Goal: Contribute content: Contribute content

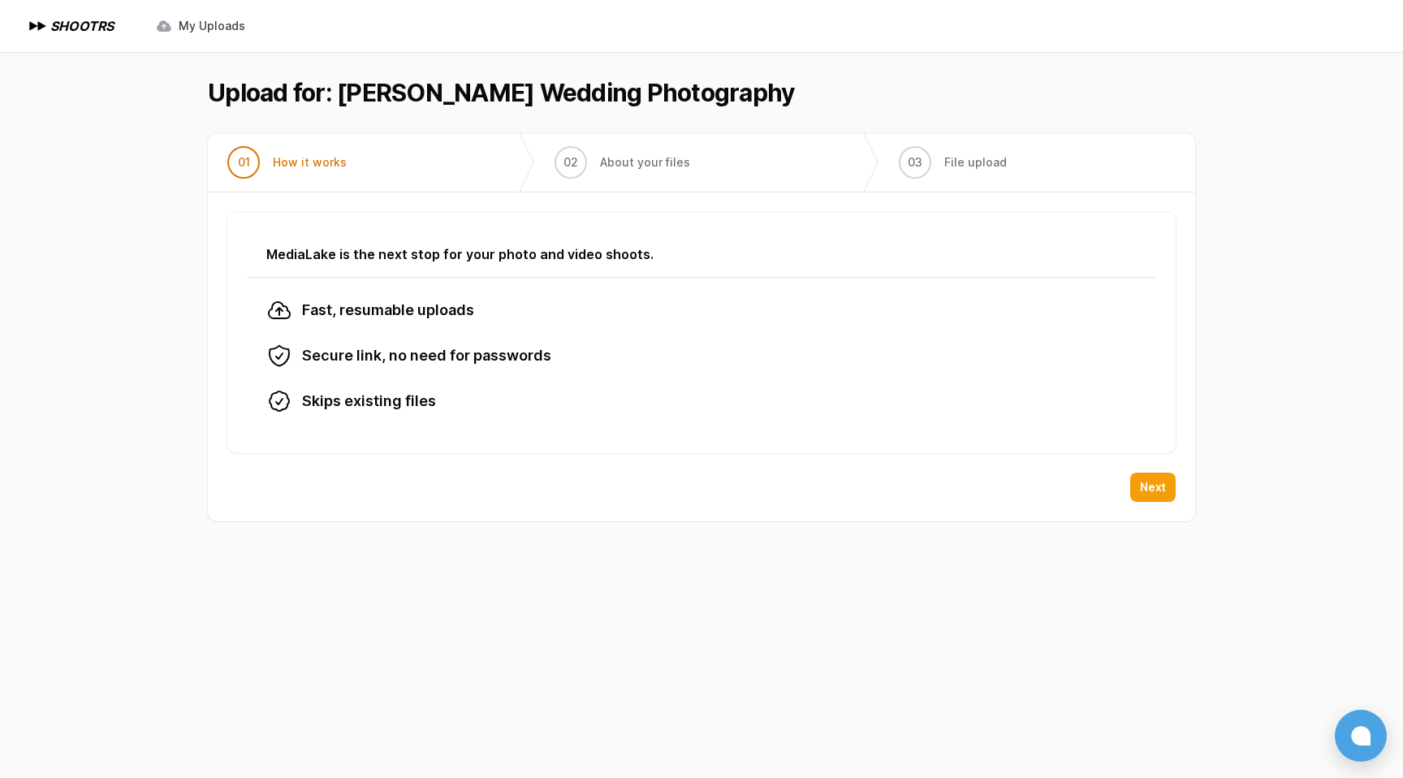
click at [1155, 485] on span "Next" at bounding box center [1153, 487] width 26 height 16
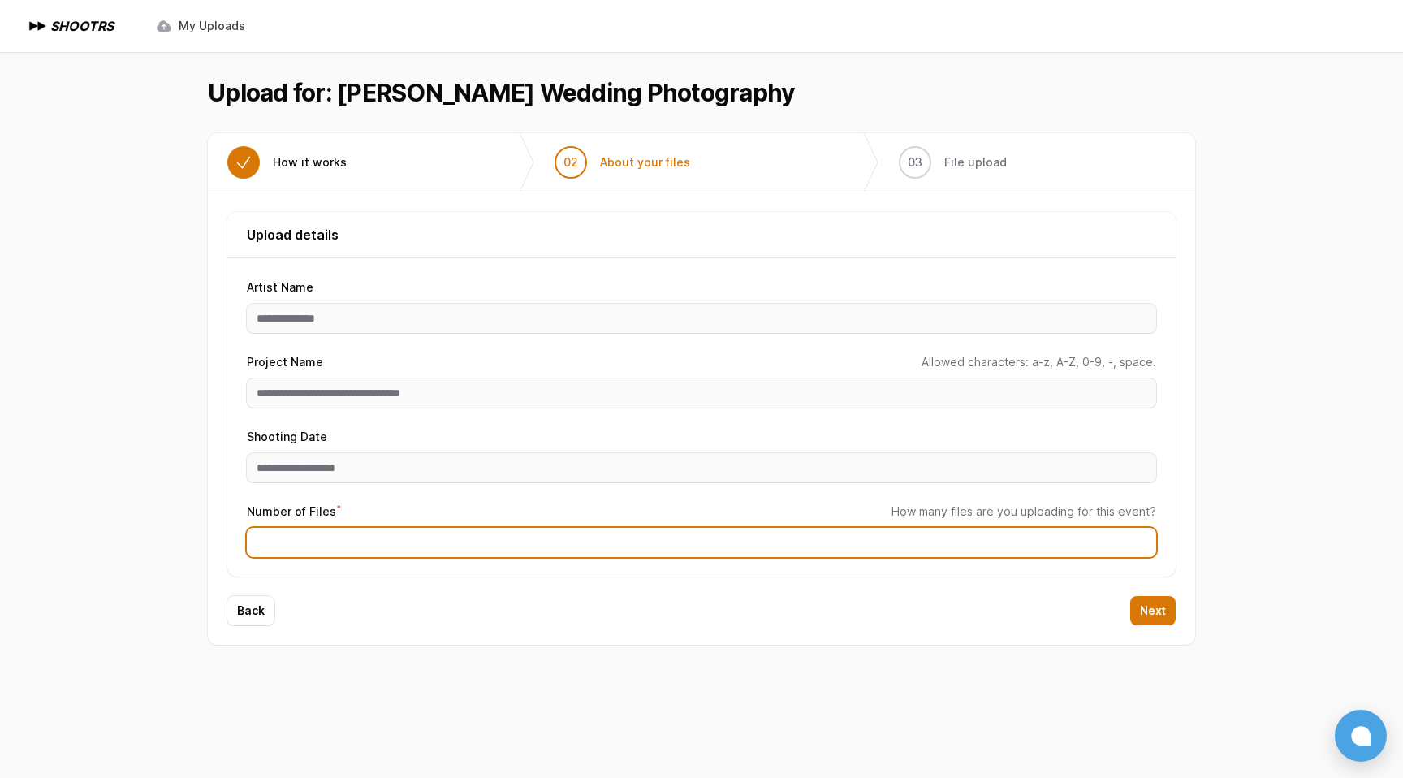
click at [843, 532] on input "Number of Files *" at bounding box center [701, 542] width 909 height 29
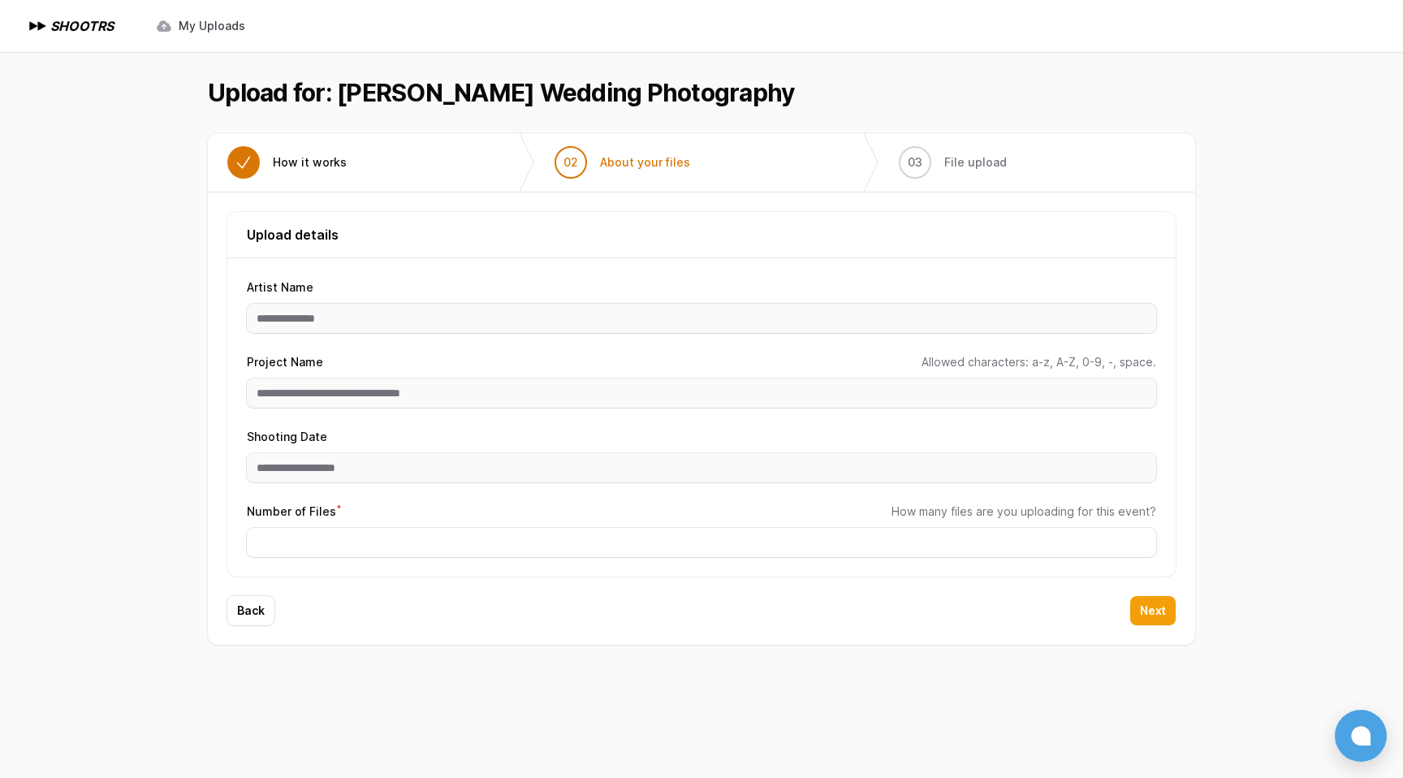
click at [1161, 613] on span "Next" at bounding box center [1153, 610] width 26 height 16
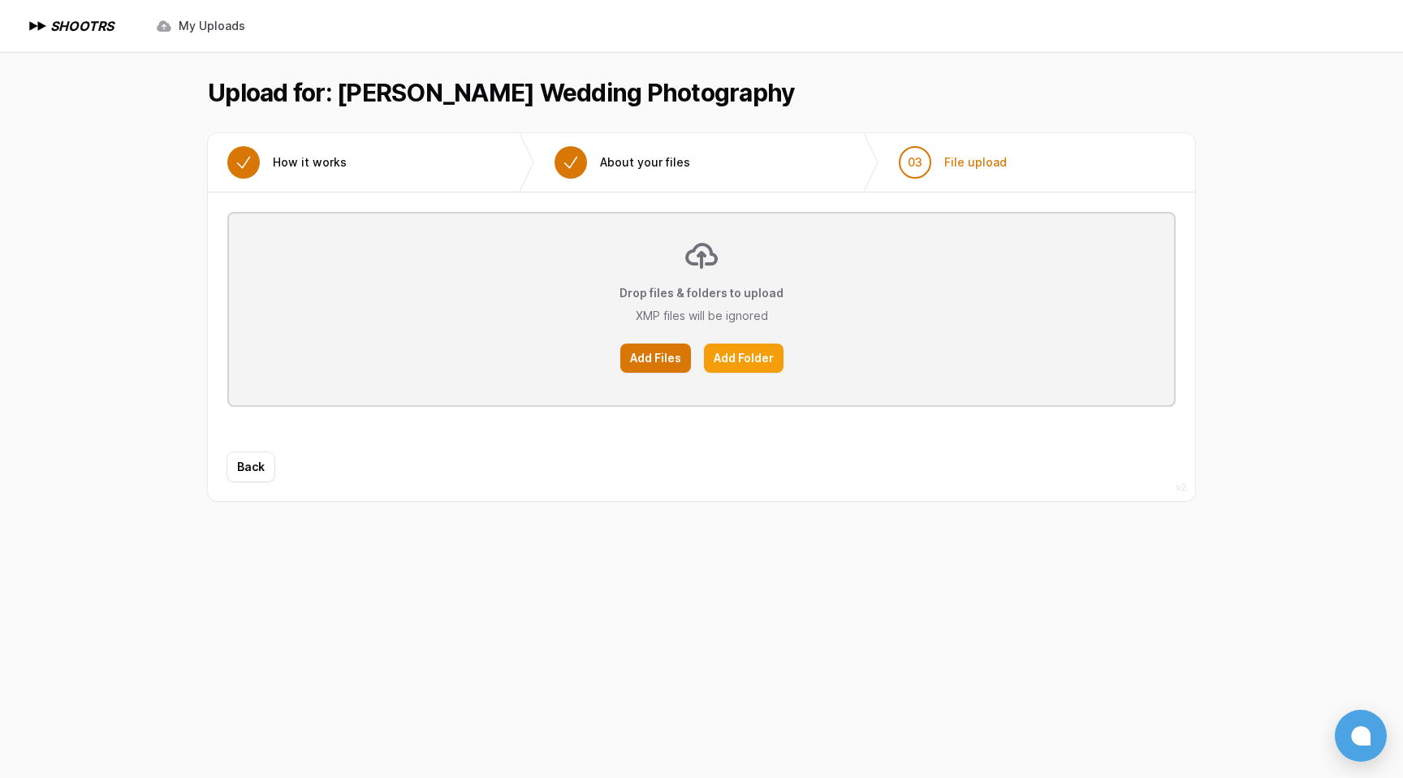
click at [745, 358] on label "Add Folder" at bounding box center [744, 357] width 80 height 29
click at [0, 0] on input "Add Folder" at bounding box center [0, 0] width 0 height 0
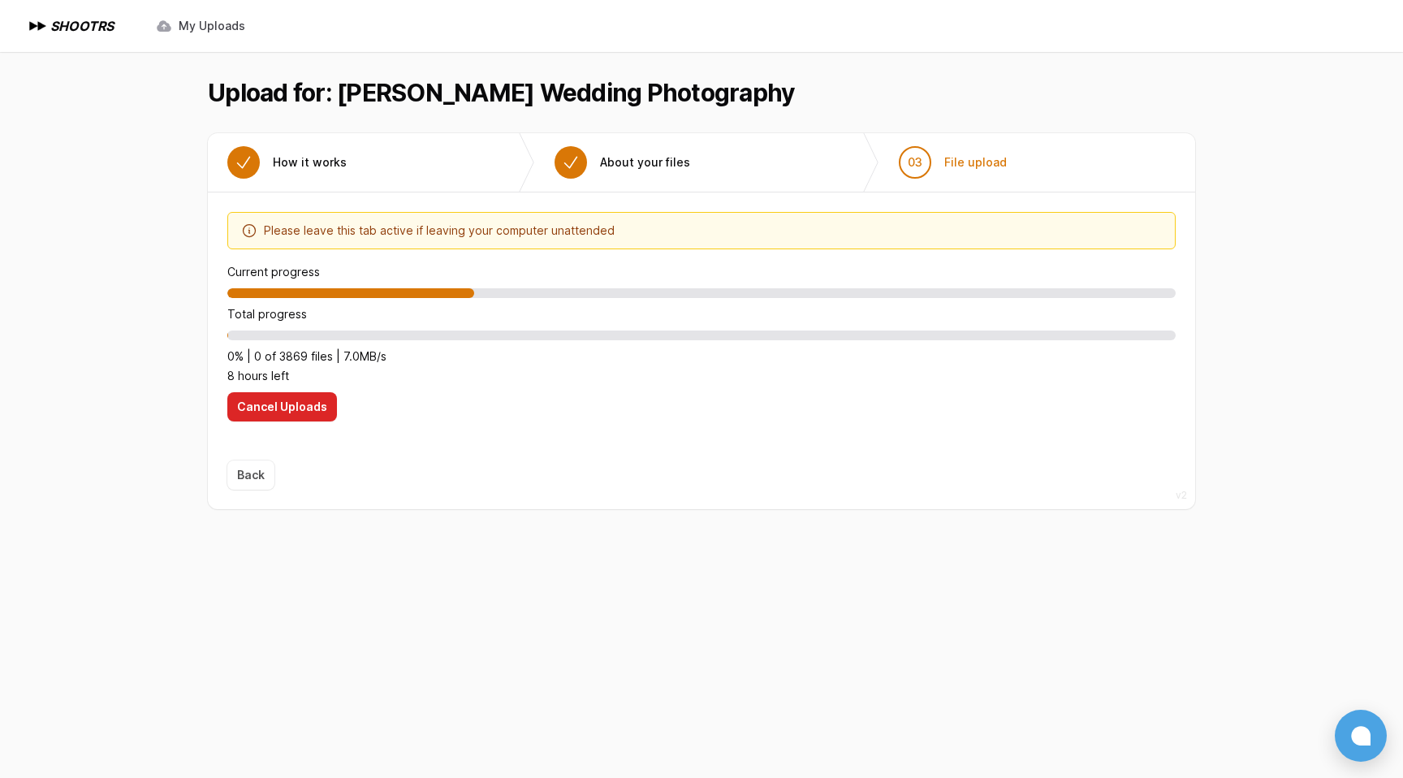
click at [246, 473] on span "Back" at bounding box center [250, 474] width 47 height 29
click at [247, 477] on span "Back" at bounding box center [250, 474] width 47 height 29
click at [679, 386] on div "Optimize your upload experience We recommend Google Chrome for fast and reliabl…" at bounding box center [701, 326] width 948 height 229
click at [311, 409] on span "Cancel Uploads" at bounding box center [282, 407] width 90 height 16
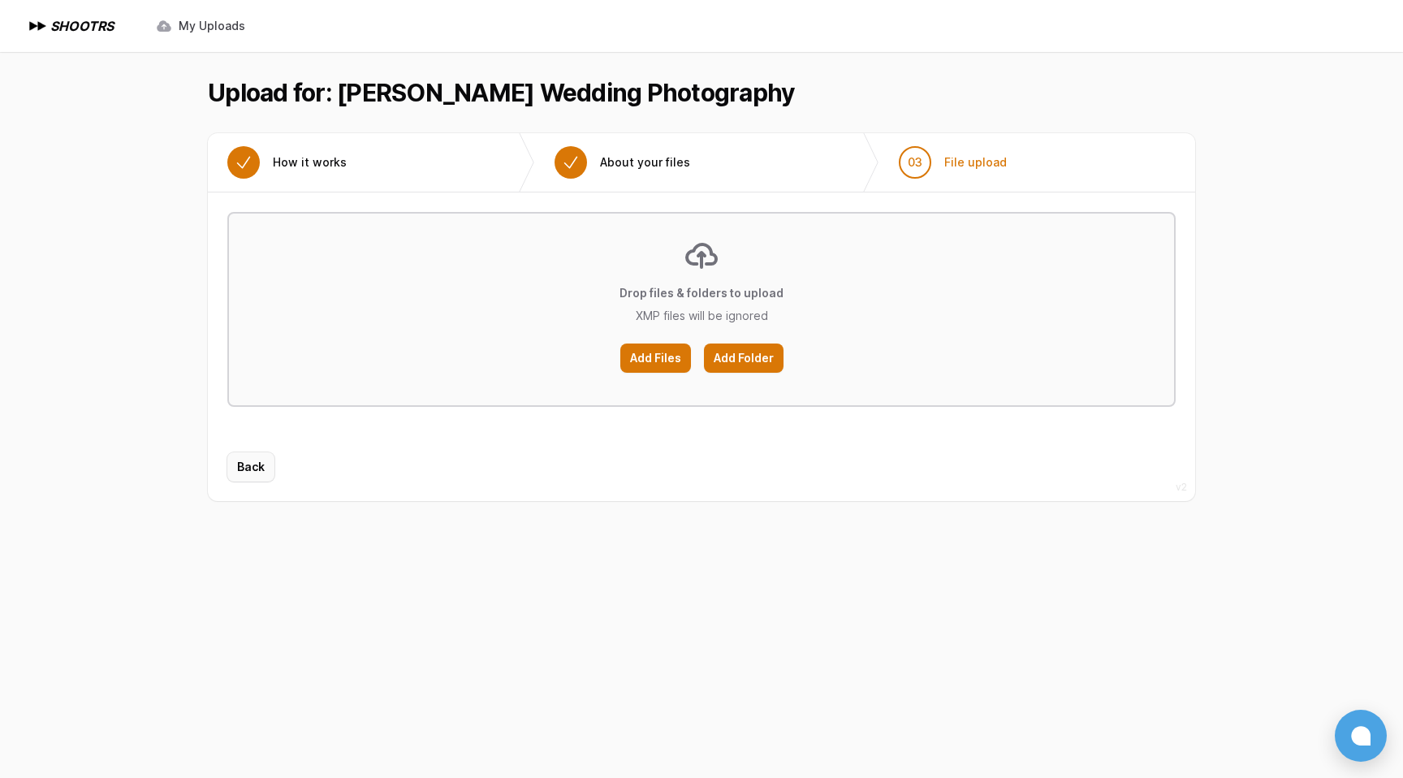
click at [252, 466] on span "Back" at bounding box center [251, 467] width 28 height 16
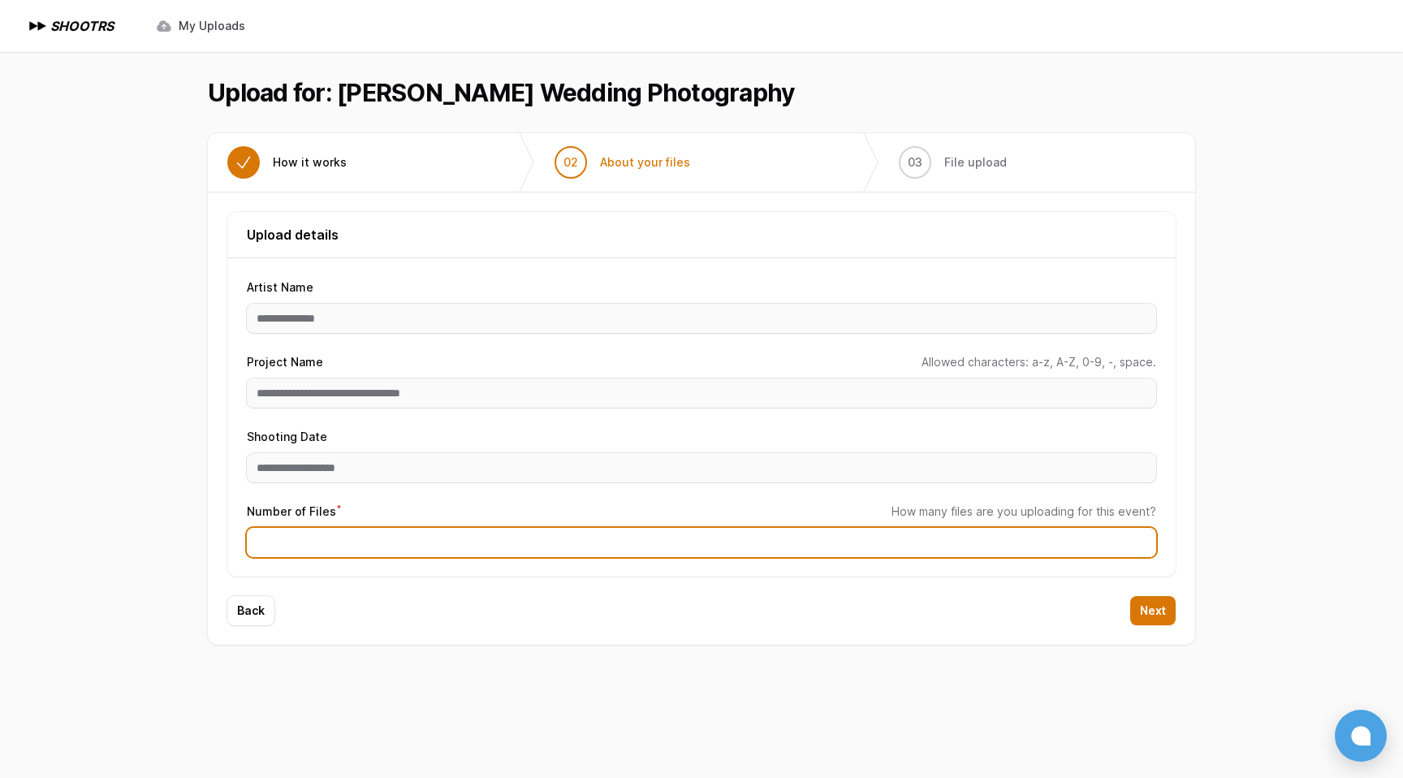
drag, startPoint x: 257, startPoint y: 542, endPoint x: 348, endPoint y: 549, distance: 91.2
click at [348, 549] on input "****" at bounding box center [701, 542] width 909 height 29
type input "****"
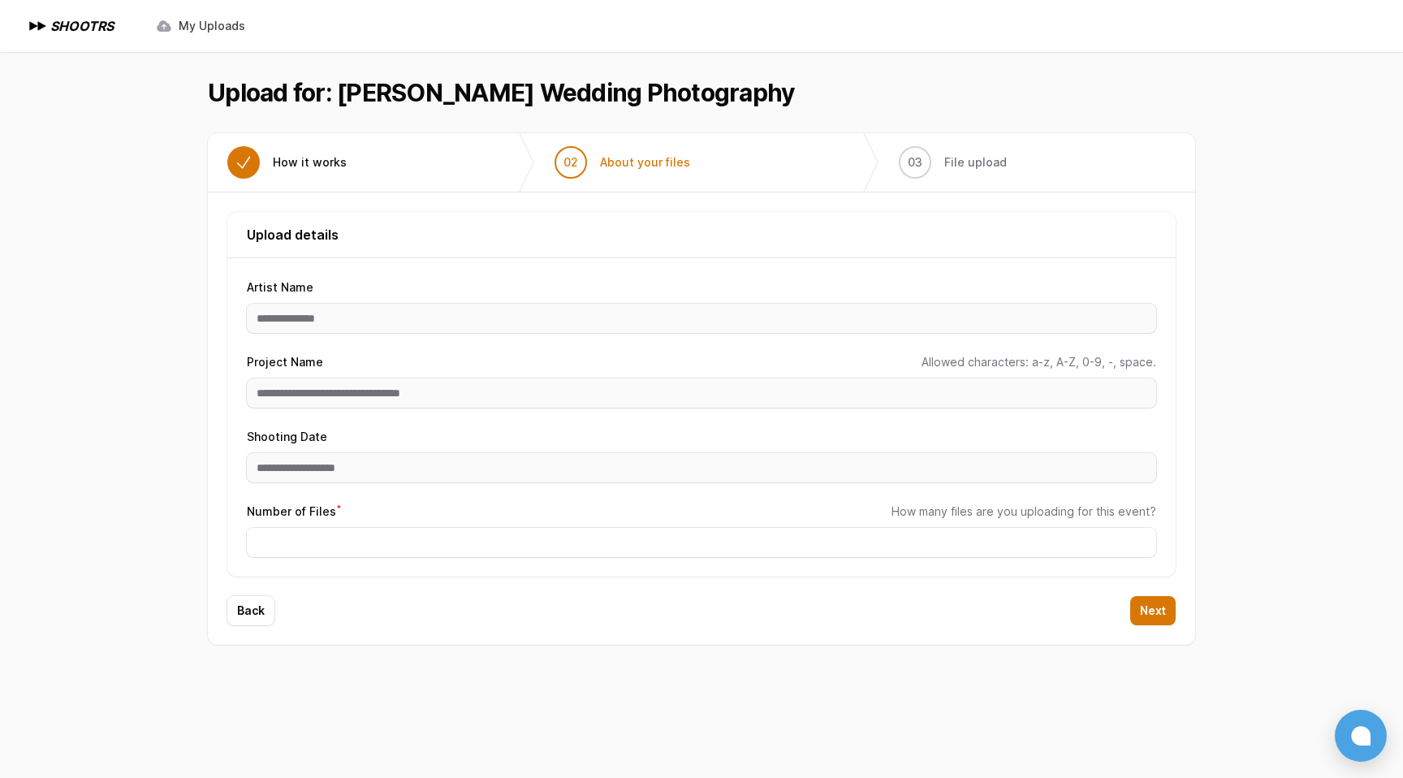
click at [575, 604] on div "Back Next" at bounding box center [701, 620] width 987 height 49
click at [1159, 610] on span "Next" at bounding box center [1153, 610] width 26 height 16
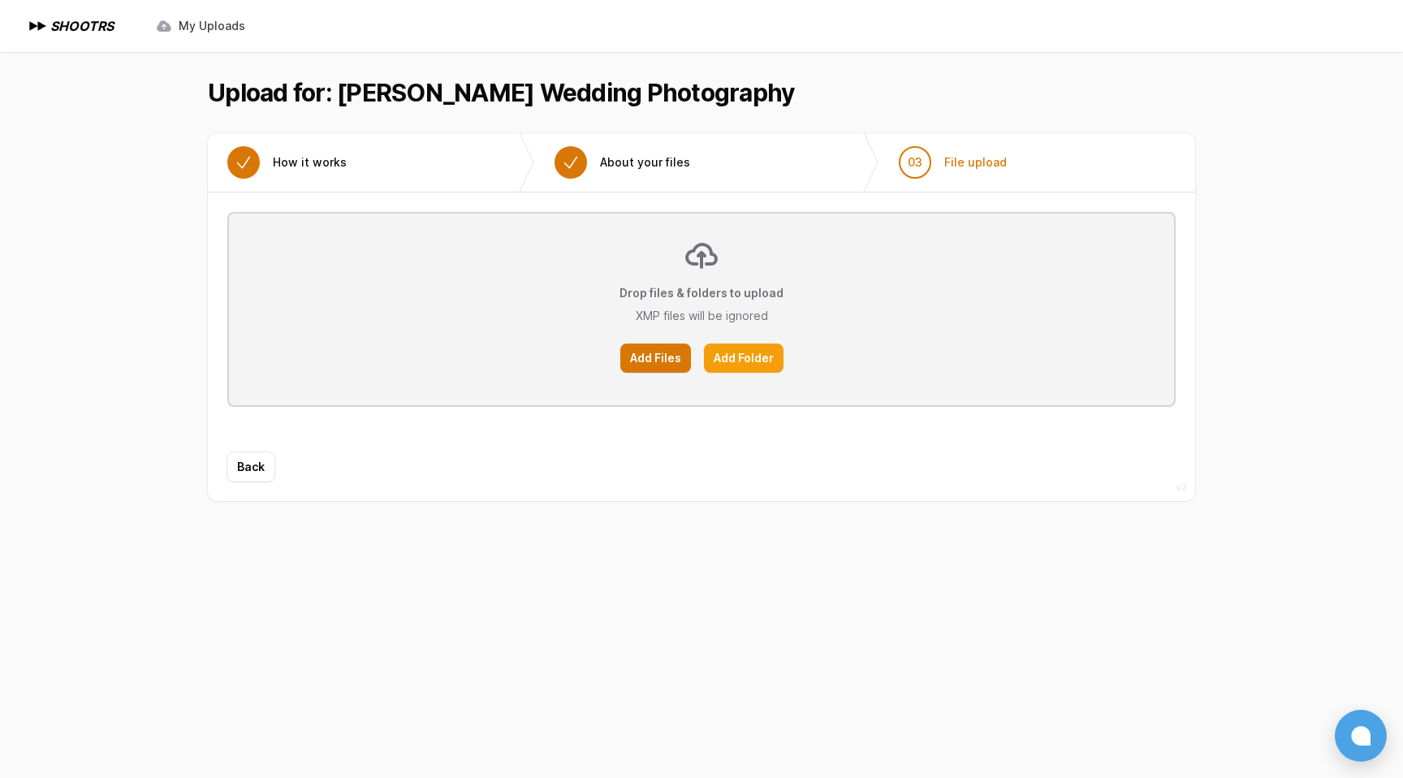
click at [726, 351] on label "Add Folder" at bounding box center [744, 357] width 80 height 29
click at [0, 0] on input "Add Folder" at bounding box center [0, 0] width 0 height 0
